Goal: Task Accomplishment & Management: Use online tool/utility

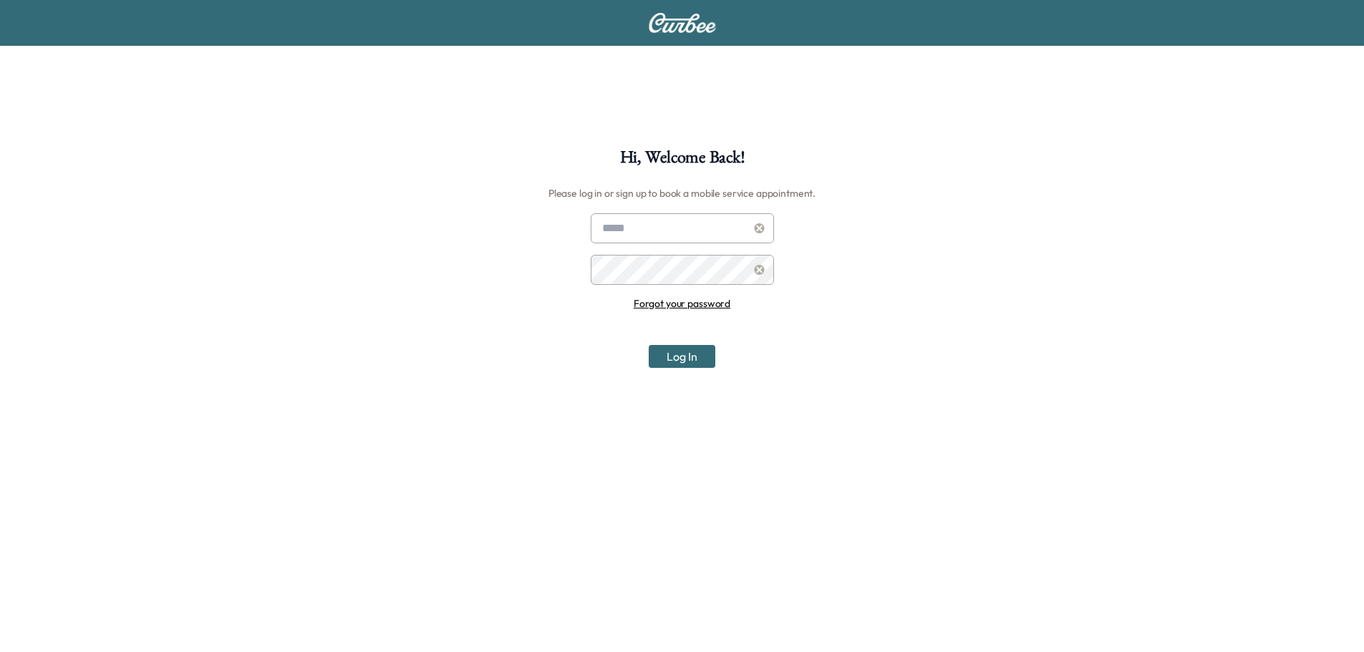
type input "**********"
click at [693, 359] on button "Log In" at bounding box center [682, 356] width 67 height 23
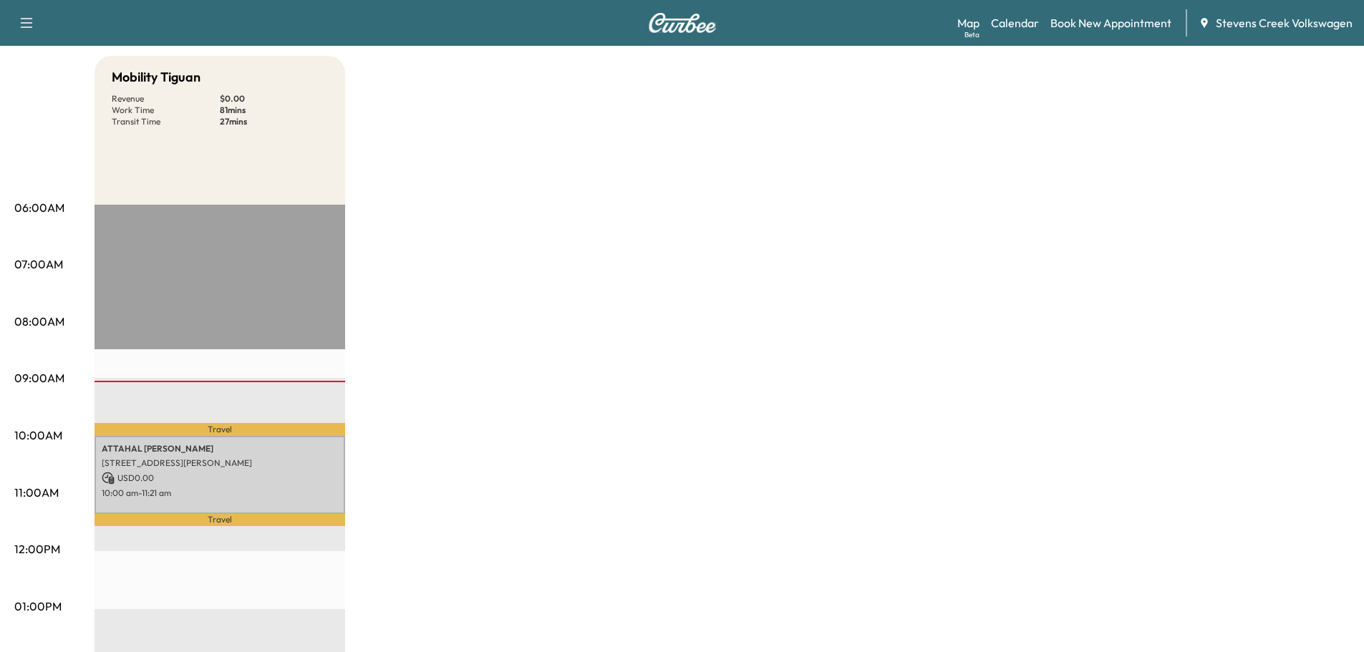
scroll to position [143, 0]
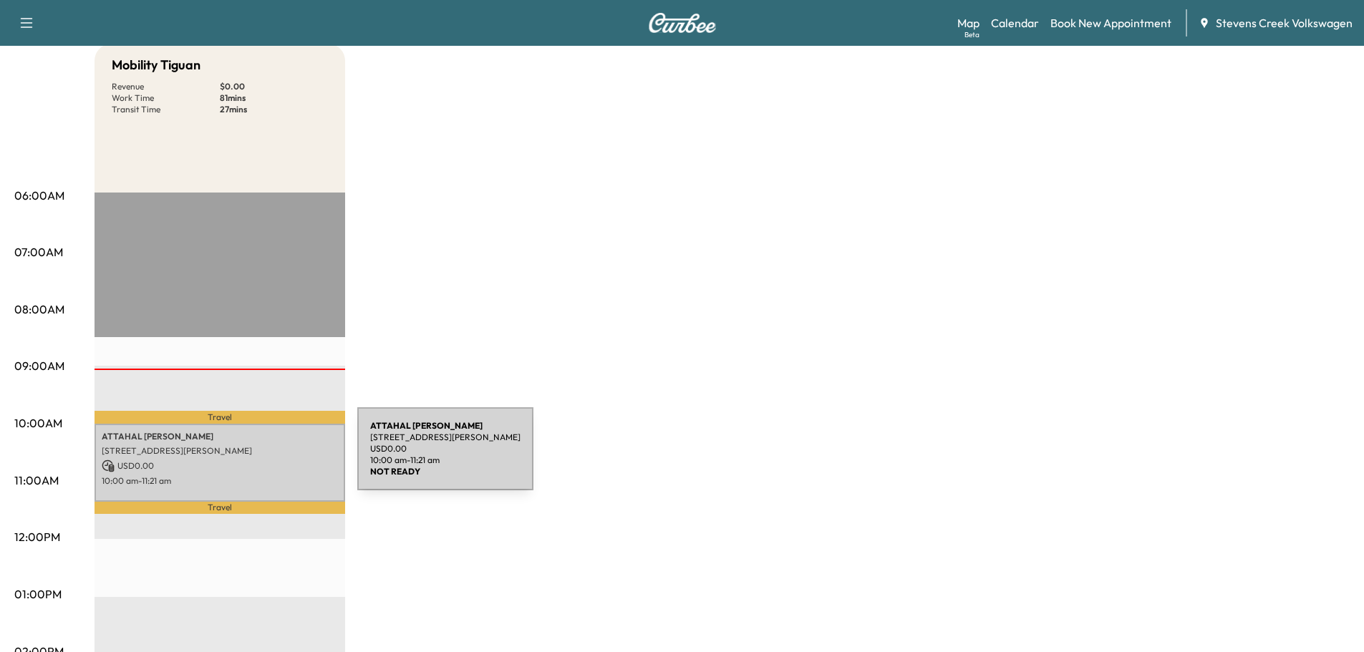
click at [248, 462] on p "USD 0.00" at bounding box center [220, 466] width 236 height 13
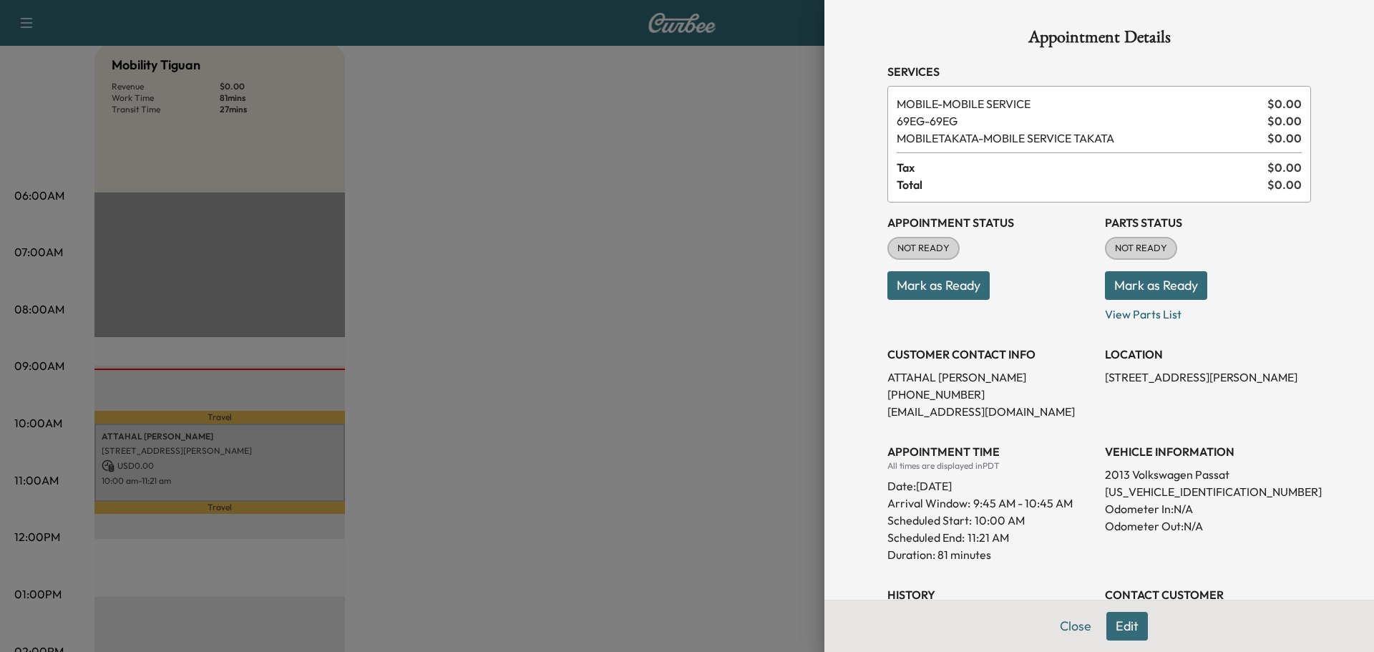
click at [892, 295] on button "Mark as Ready" at bounding box center [939, 285] width 102 height 29
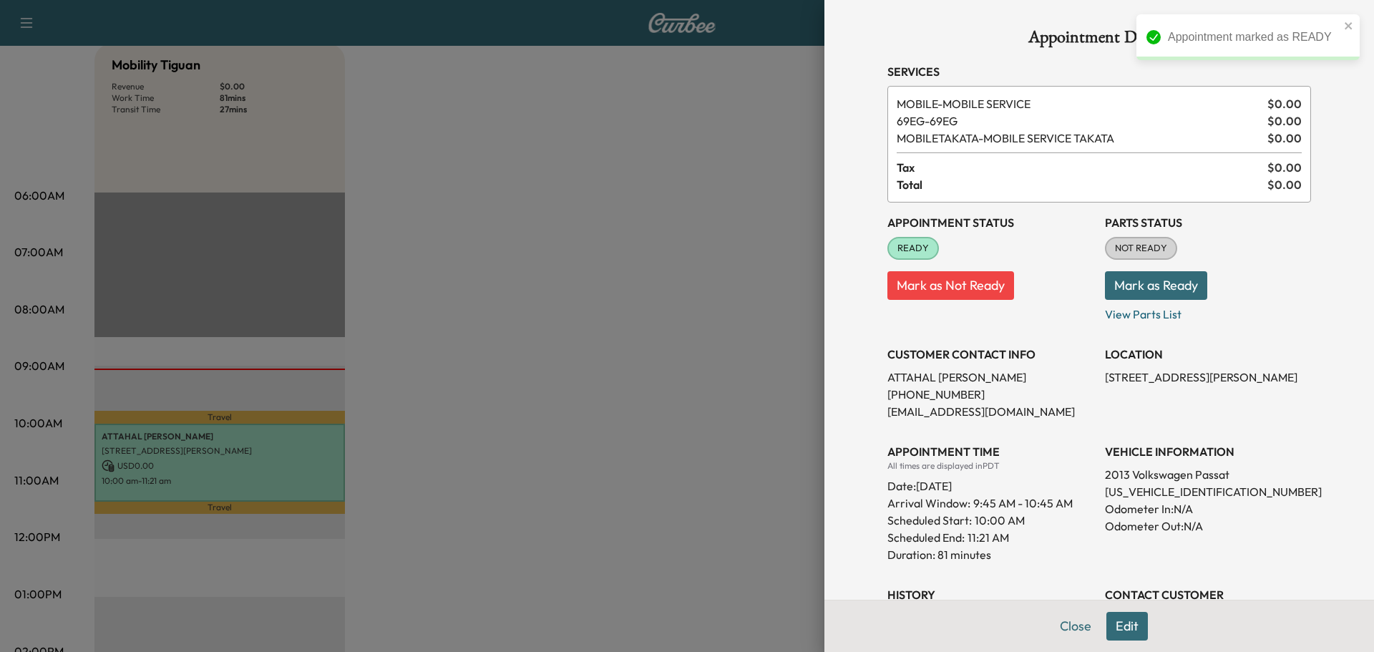
click at [1116, 290] on button "Mark as Ready" at bounding box center [1156, 285] width 102 height 29
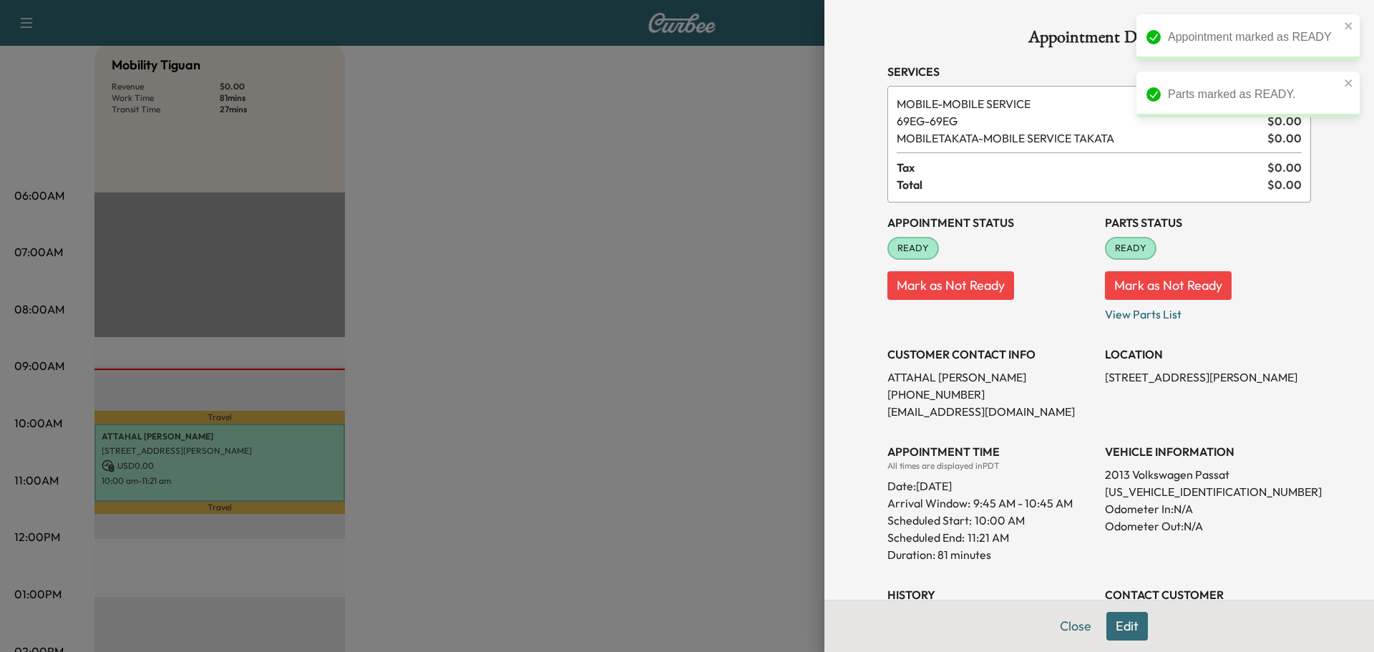
click at [664, 356] on div at bounding box center [687, 326] width 1374 height 652
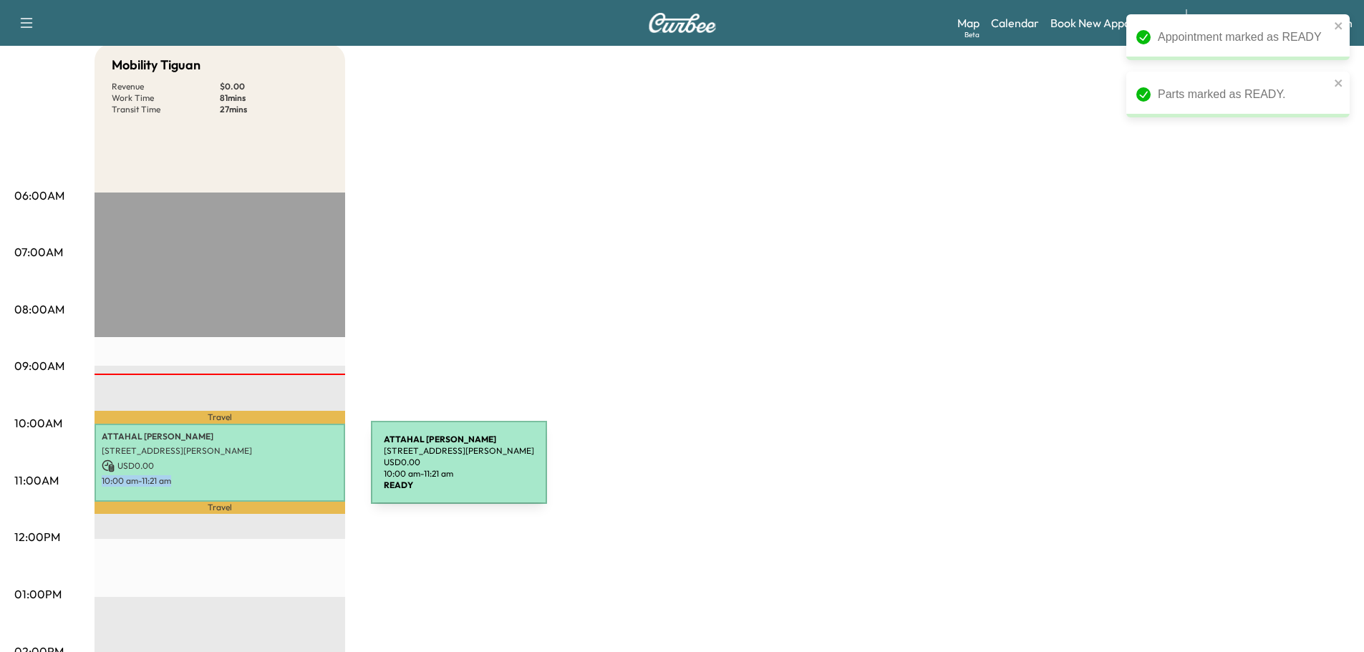
click at [263, 471] on div "[PERSON_NAME] [STREET_ADDRESS][PERSON_NAME] USD 0.00 10:00 am - 11:21 am" at bounding box center [219, 463] width 251 height 78
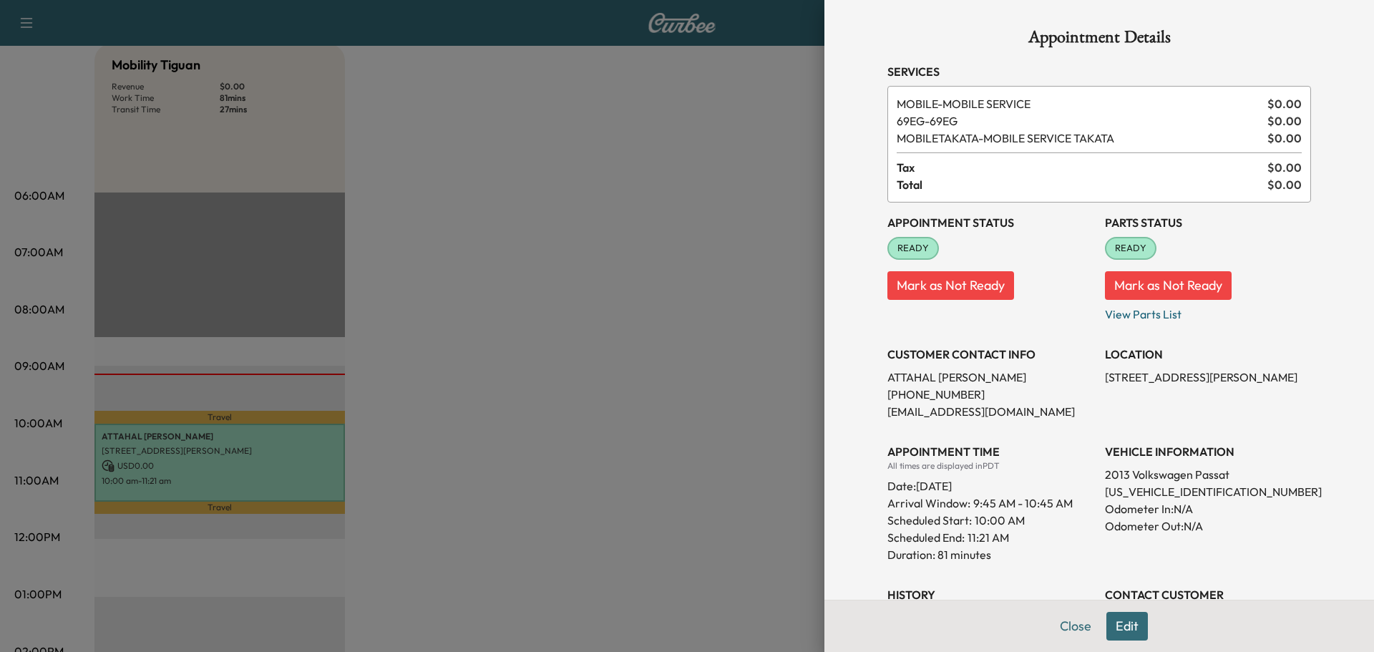
click at [460, 327] on div at bounding box center [687, 326] width 1374 height 652
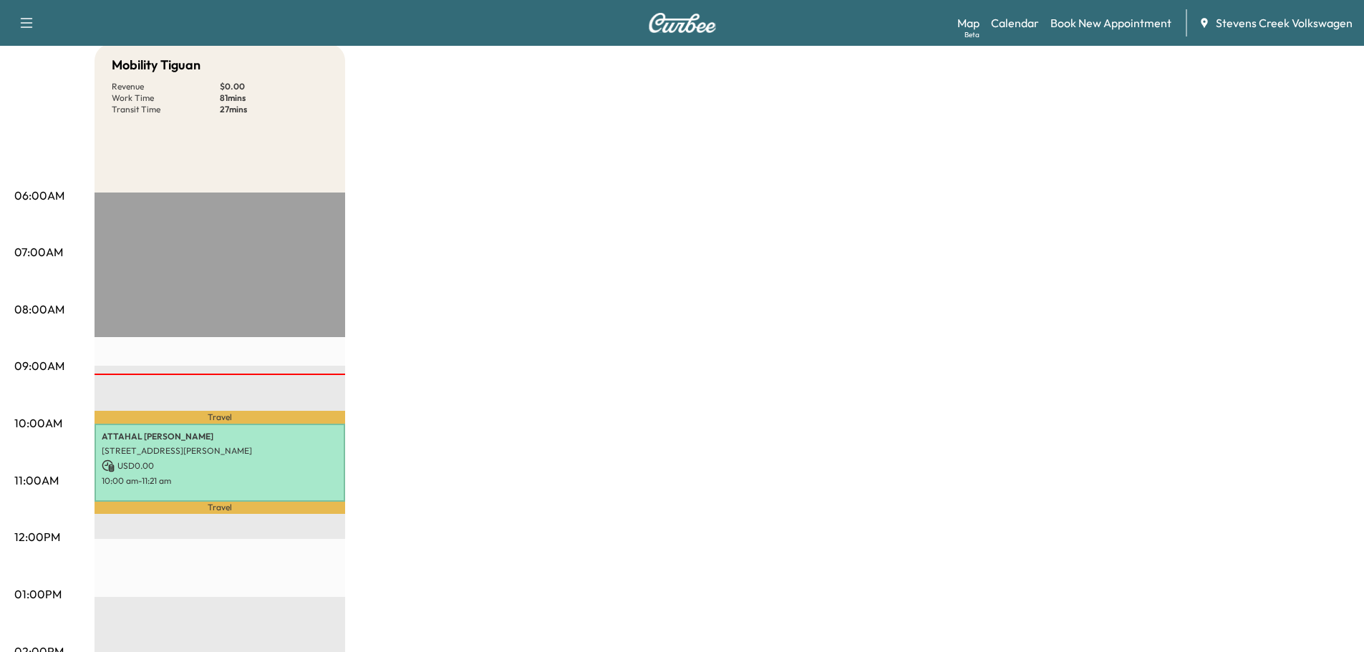
click at [554, 361] on div "Mobility Tiguan Revenue $ 0.00 Work Time 81 mins Transit Time 27 mins Travel [P…" at bounding box center [721, 581] width 1255 height 1074
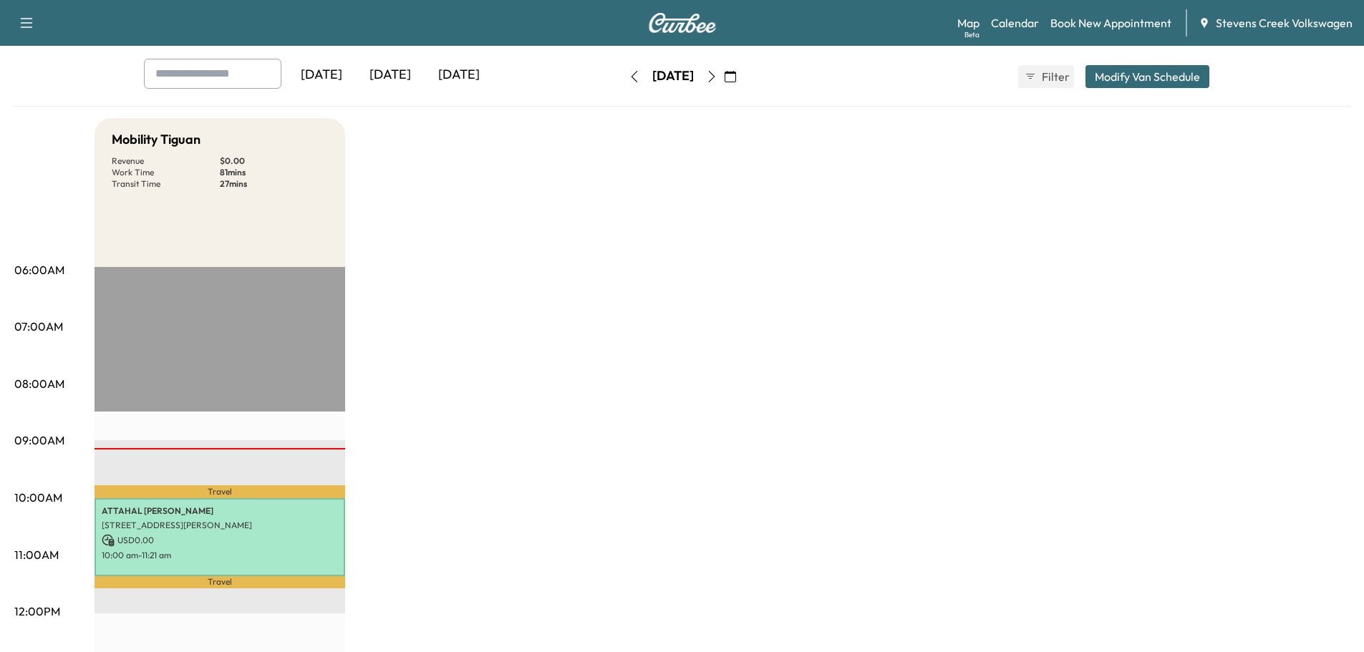
scroll to position [0, 0]
